Goal: Task Accomplishment & Management: Use online tool/utility

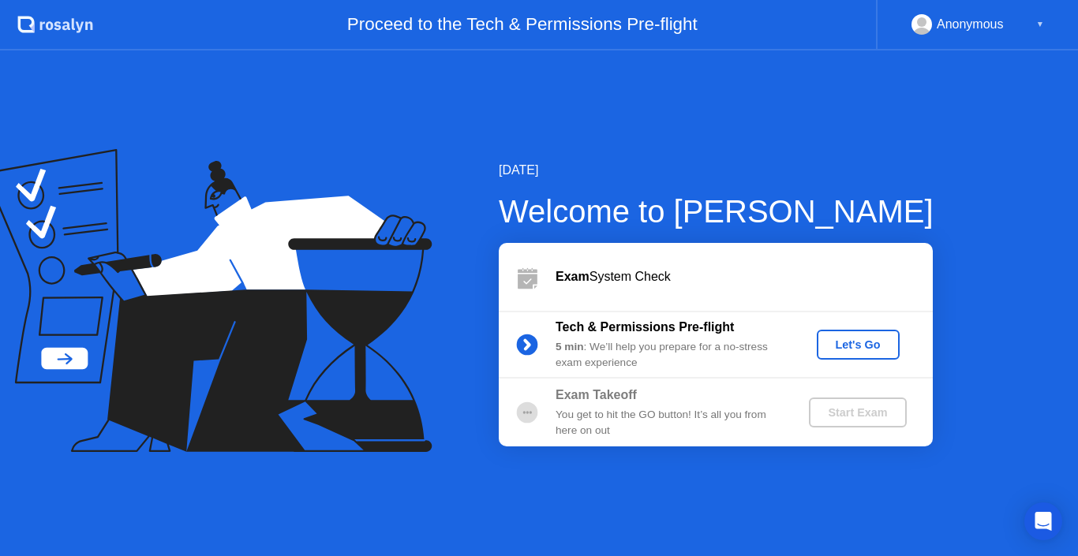
click at [836, 350] on div "Let's Go" at bounding box center [858, 345] width 70 height 13
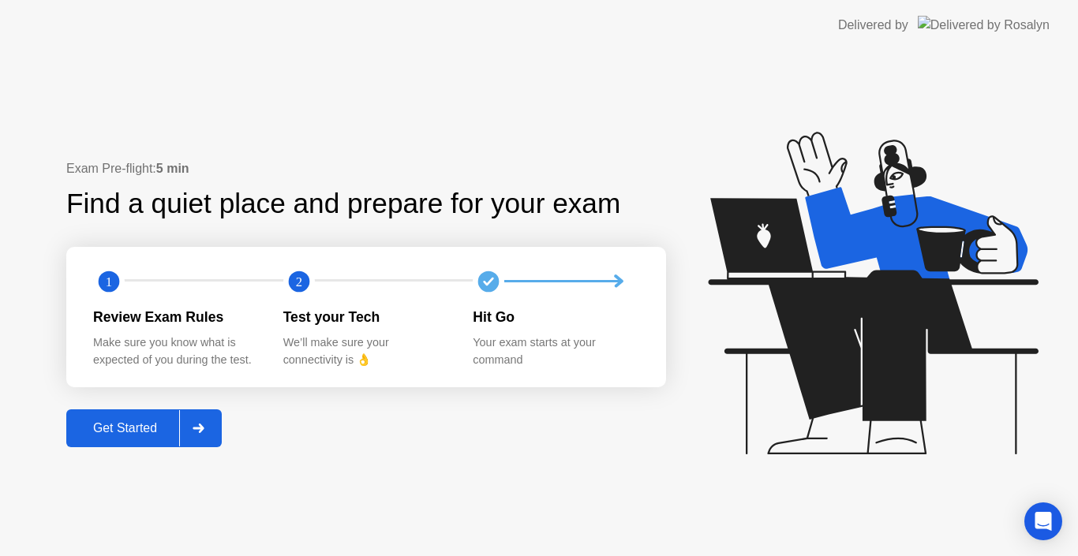
click at [151, 436] on div "Get Started" at bounding box center [125, 428] width 108 height 14
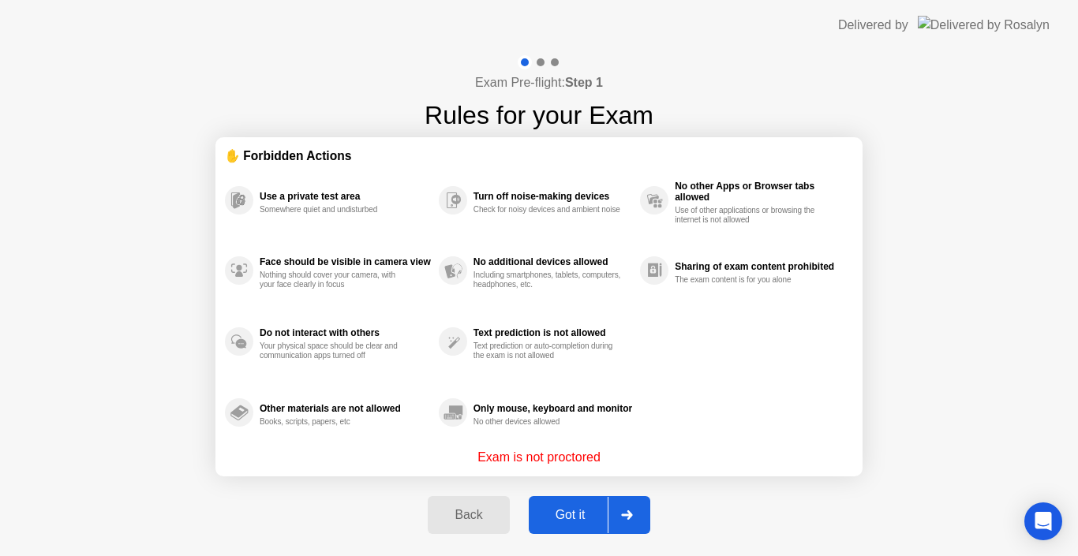
click at [556, 511] on div "Got it" at bounding box center [570, 515] width 74 height 14
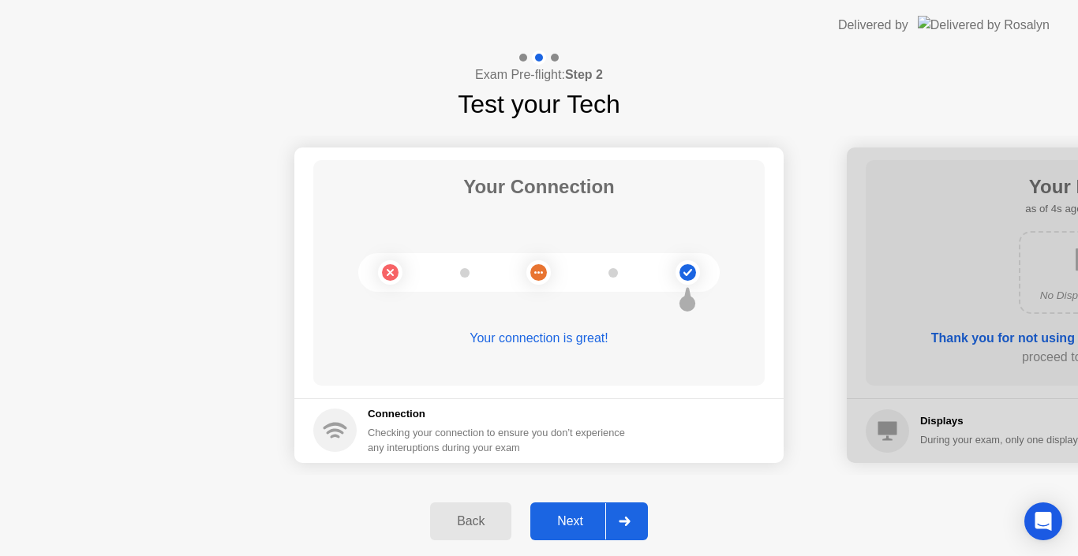
click at [590, 527] on div "Next" at bounding box center [570, 522] width 70 height 14
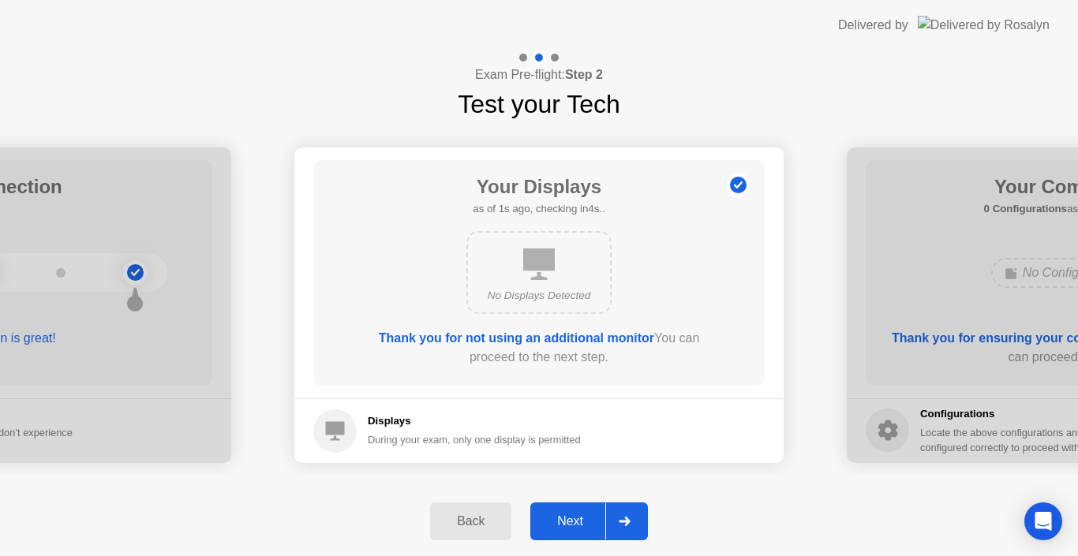
click at [569, 519] on div "Next" at bounding box center [570, 522] width 70 height 14
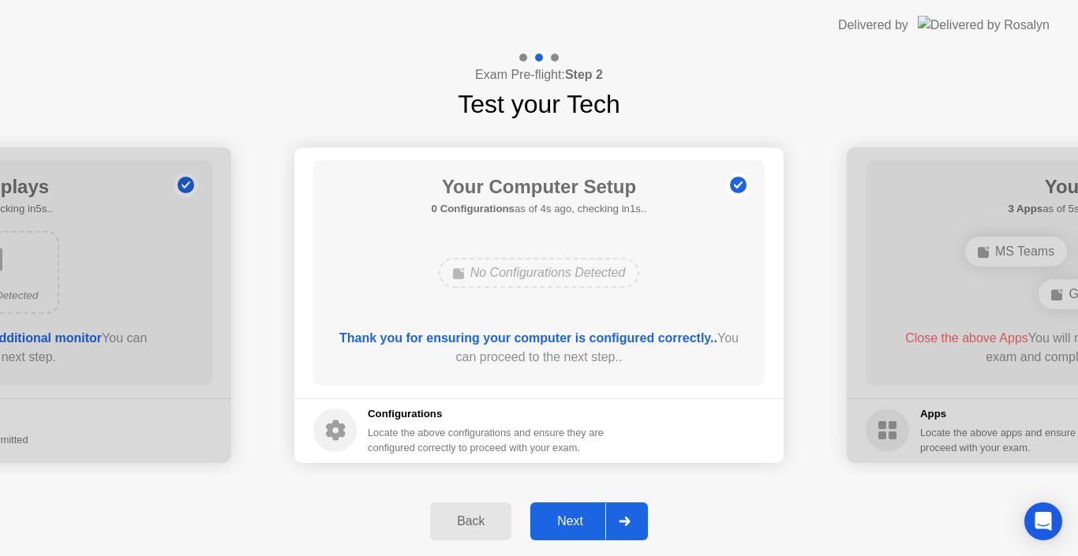
click at [580, 525] on div "Next" at bounding box center [570, 522] width 70 height 14
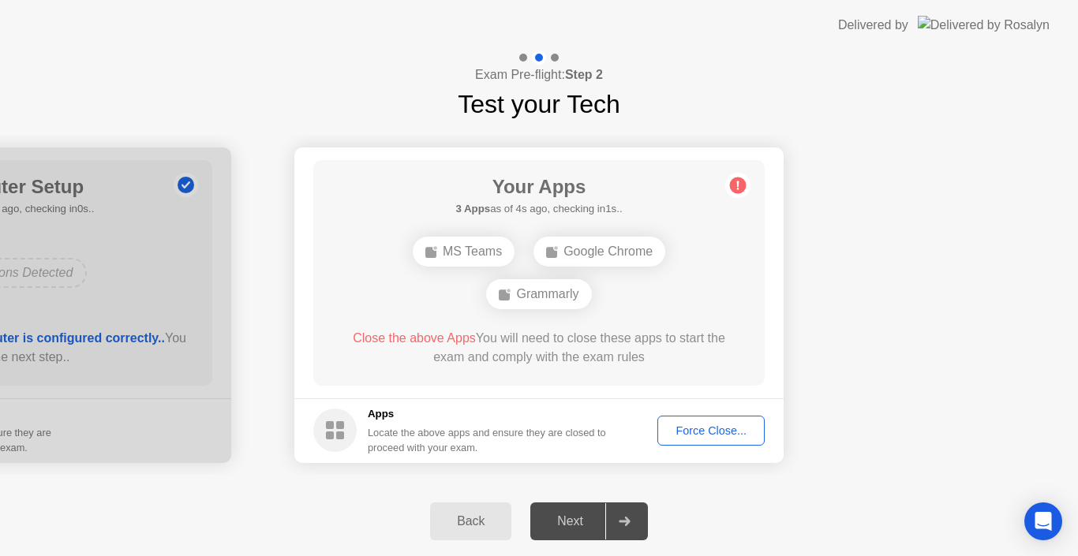
click at [721, 433] on div "Force Close..." at bounding box center [711, 431] width 96 height 13
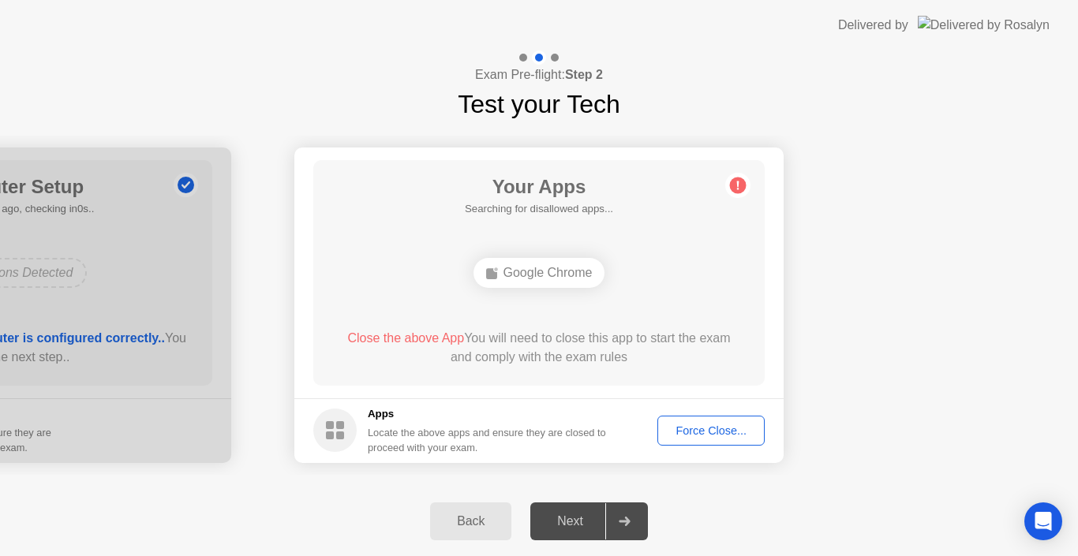
click at [706, 437] on div "Force Close..." at bounding box center [711, 431] width 96 height 13
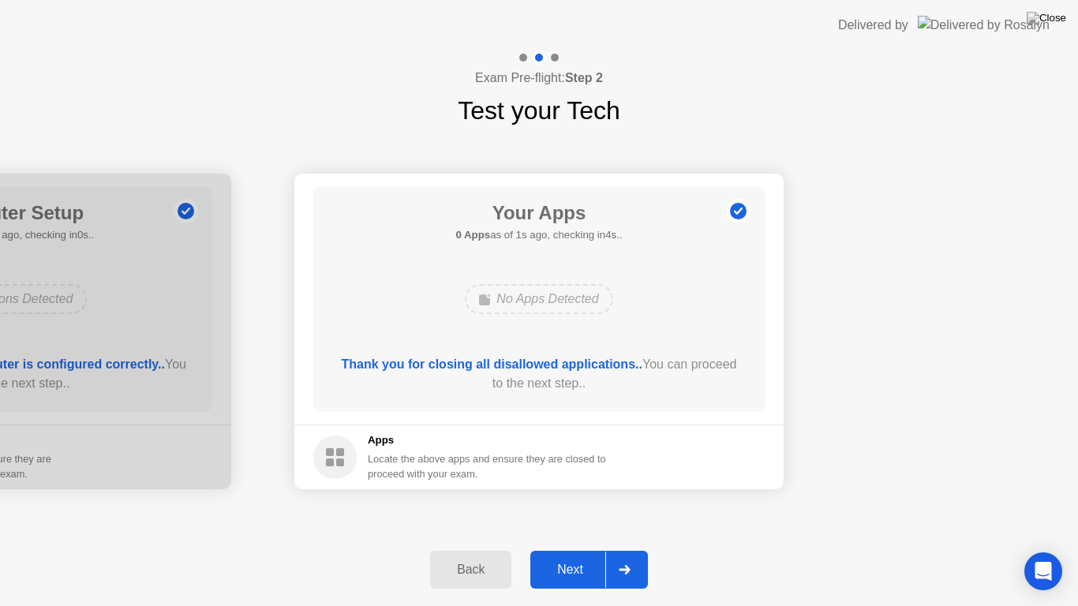
click at [608, 391] on div "Thank you for closing all disallowed applications.. You can proceed to the next…" at bounding box center [539, 374] width 406 height 38
click at [575, 556] on div "Next" at bounding box center [570, 570] width 70 height 14
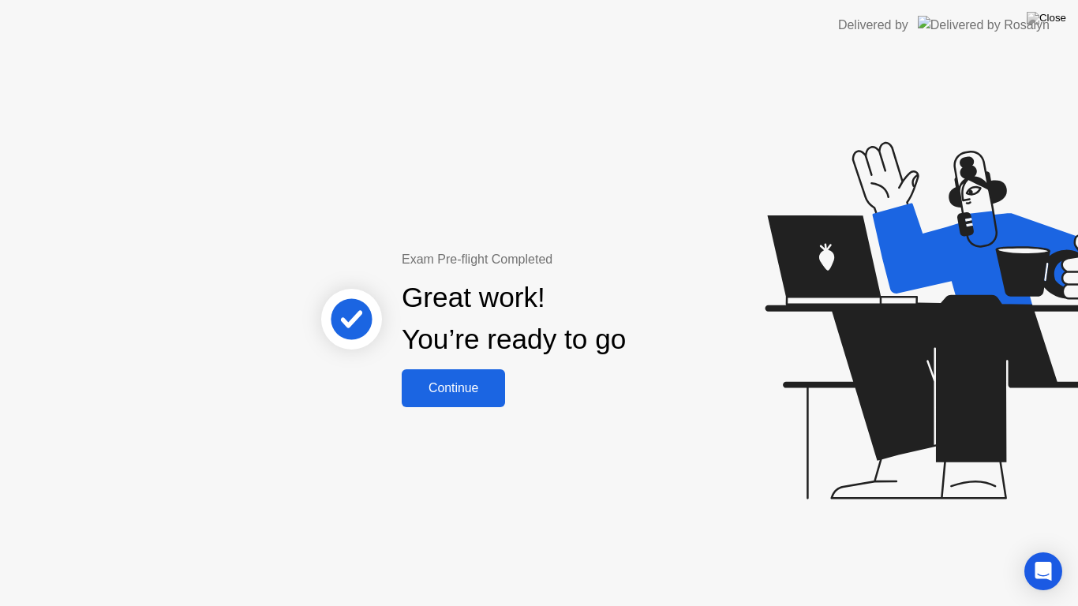
click at [458, 395] on div "Continue" at bounding box center [453, 388] width 94 height 14
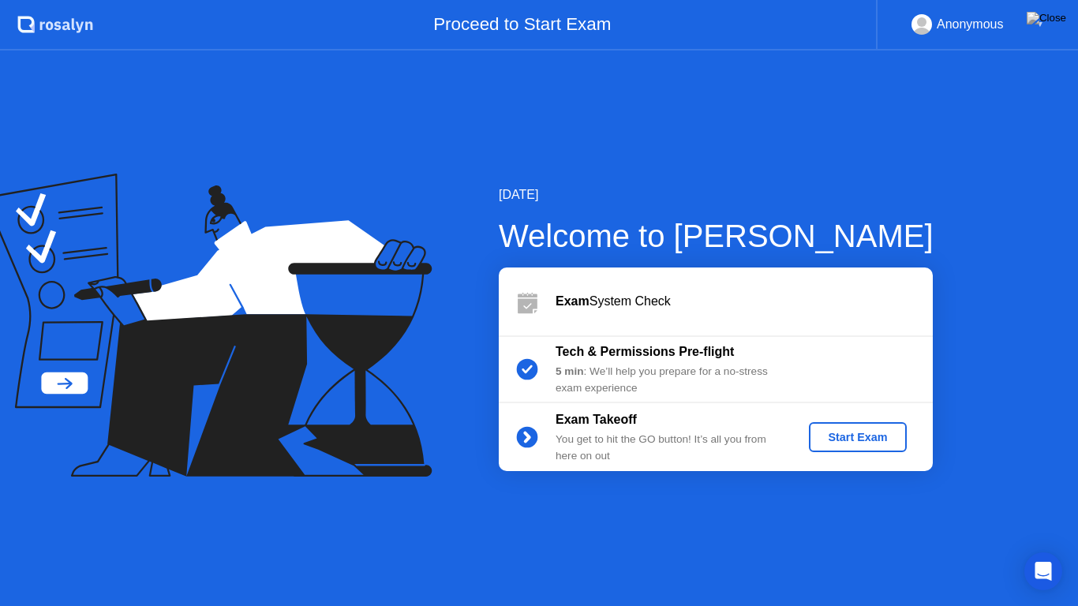
click at [834, 434] on div "Start Exam" at bounding box center [857, 437] width 84 height 13
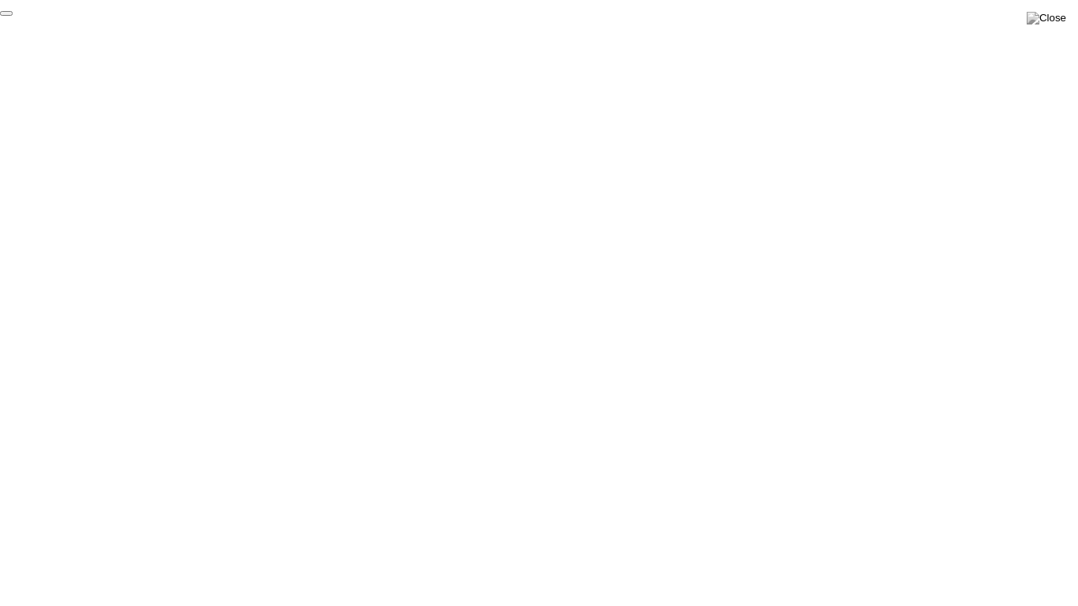
click at [13, 16] on button "End Proctoring Session" at bounding box center [6, 13] width 13 height 5
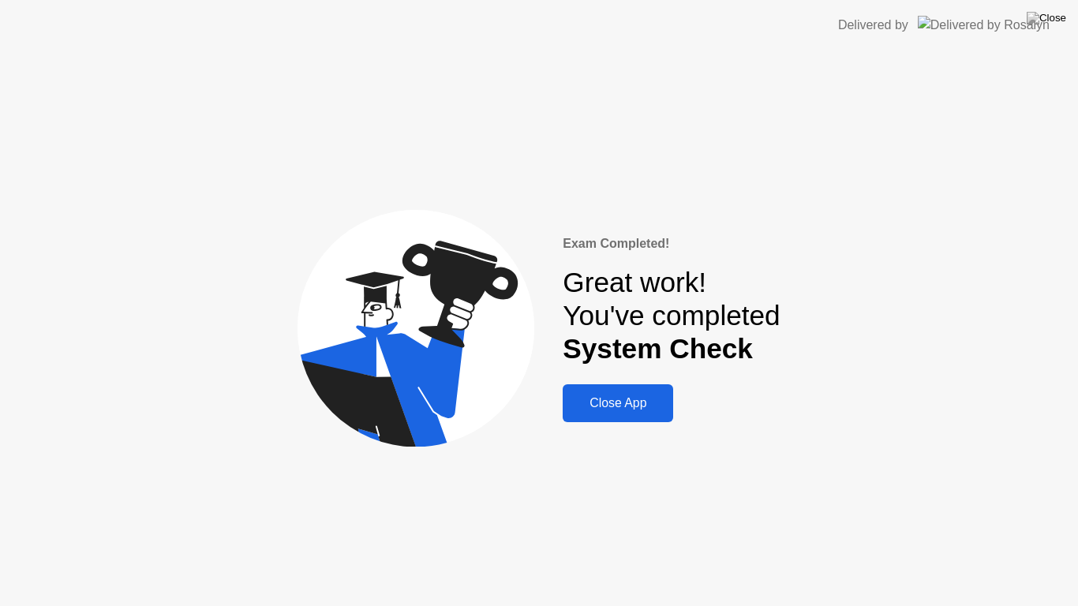
click at [615, 402] on div "Close App" at bounding box center [617, 403] width 101 height 14
